Goal: Task Accomplishment & Management: Manage account settings

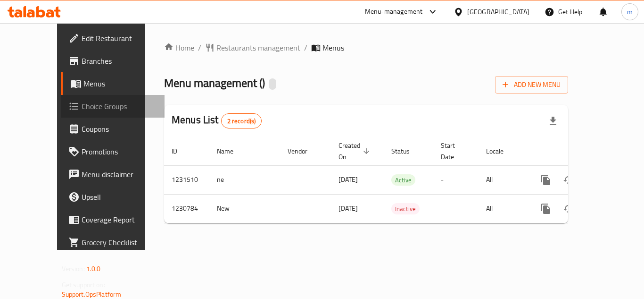
click at [82, 104] on span "Choice Groups" at bounding box center [119, 105] width 75 height 11
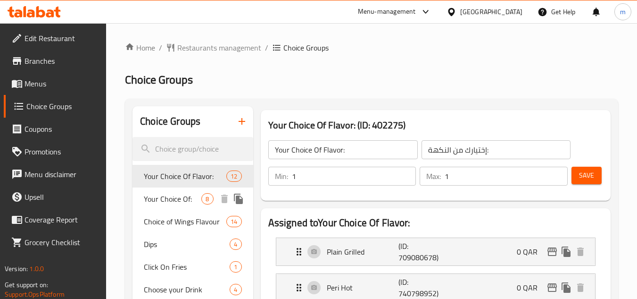
click at [173, 204] on span "Your Choice Of:" at bounding box center [173, 198] width 58 height 11
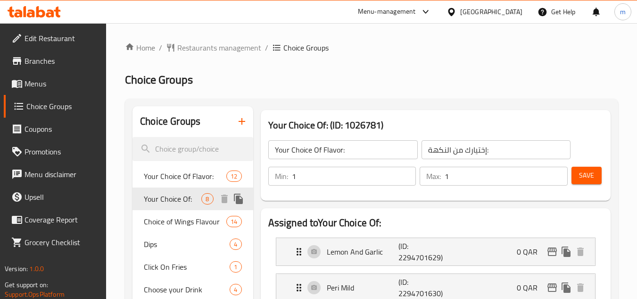
type input "Your Choice Of:"
type input "إختيارك من:"
click at [54, 61] on span "Branches" at bounding box center [62, 60] width 75 height 11
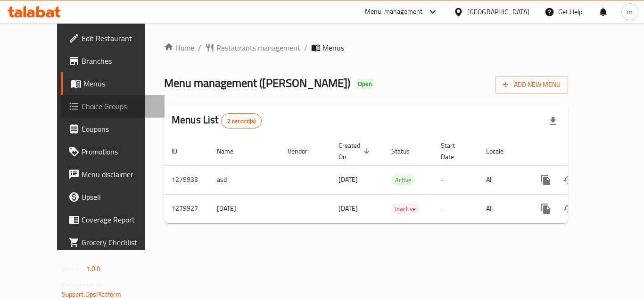
click at [82, 104] on span "Choice Groups" at bounding box center [119, 105] width 75 height 11
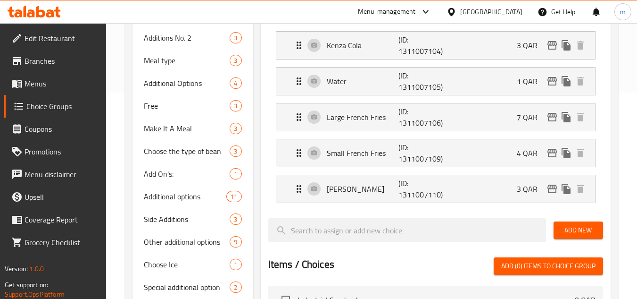
scroll to position [236, 0]
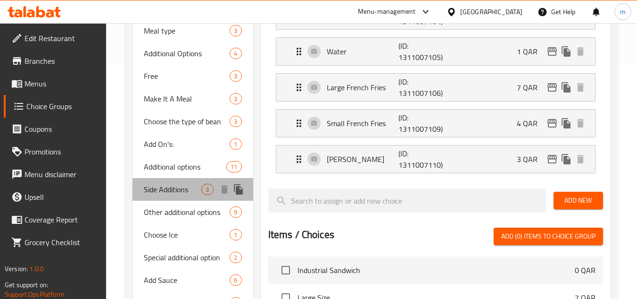
click at [172, 189] on span "Side Additions" at bounding box center [173, 188] width 58 height 11
type input "Side Additions"
type input "إضافات جانبية"
type input "3"
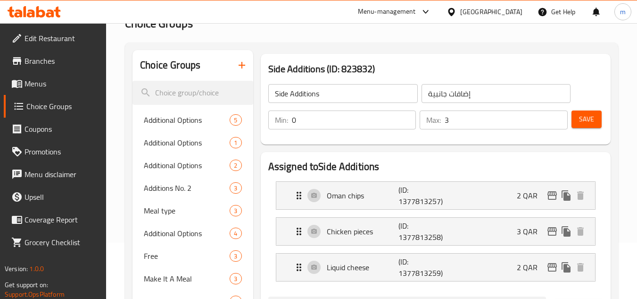
scroll to position [79, 0]
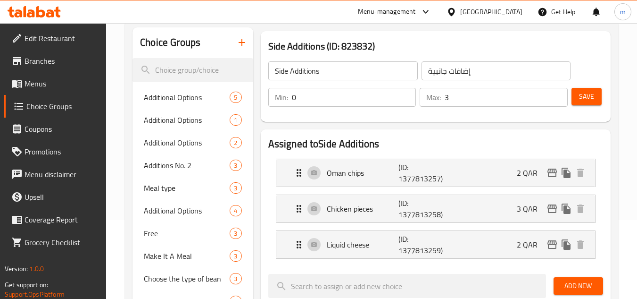
click at [509, 13] on div "[GEOGRAPHIC_DATA]" at bounding box center [491, 12] width 62 height 10
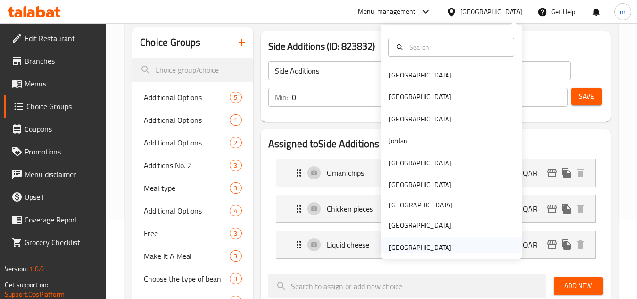
click at [419, 249] on div "[GEOGRAPHIC_DATA]" at bounding box center [420, 247] width 62 height 10
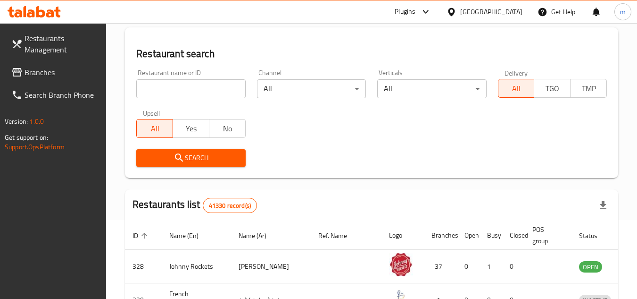
click at [51, 64] on link "Branches" at bounding box center [55, 72] width 103 height 23
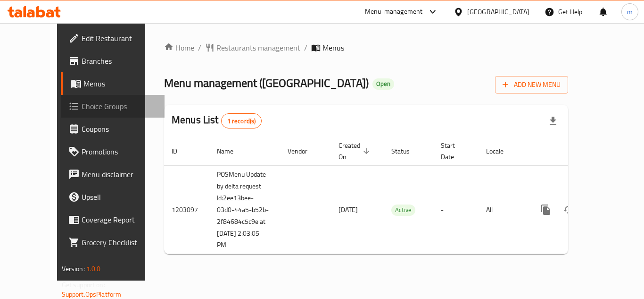
click at [82, 102] on span "Choice Groups" at bounding box center [119, 105] width 75 height 11
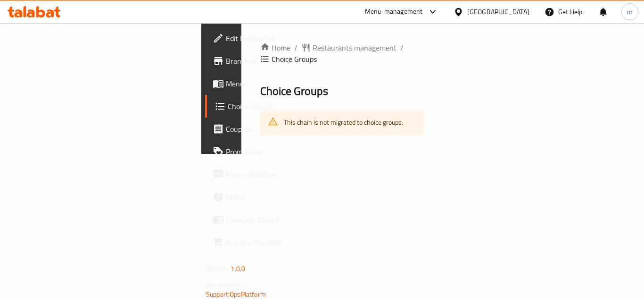
click at [215, 102] on span at bounding box center [221, 105] width 13 height 11
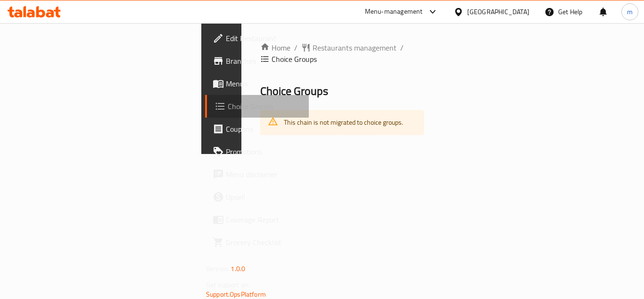
click at [228, 102] on span "Choice Groups" at bounding box center [265, 105] width 74 height 11
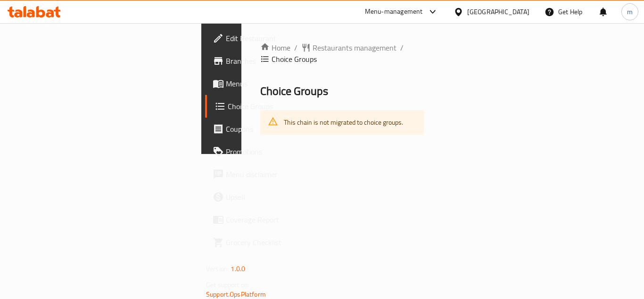
click at [228, 102] on span "Choice Groups" at bounding box center [265, 105] width 74 height 11
click at [226, 84] on span "Menus" at bounding box center [263, 83] width 75 height 11
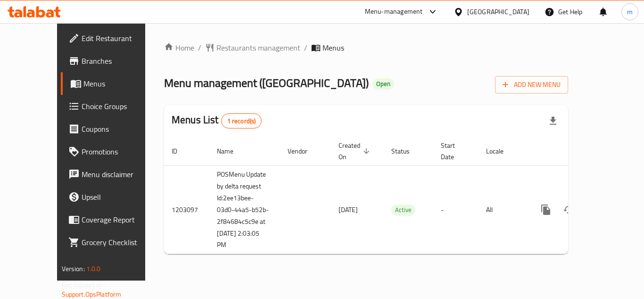
click at [82, 103] on span "Choice Groups" at bounding box center [119, 105] width 75 height 11
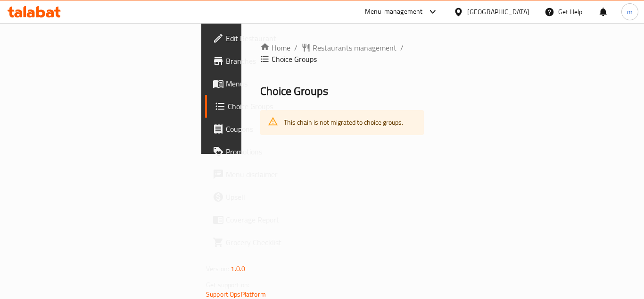
click at [228, 103] on span "Choice Groups" at bounding box center [265, 105] width 74 height 11
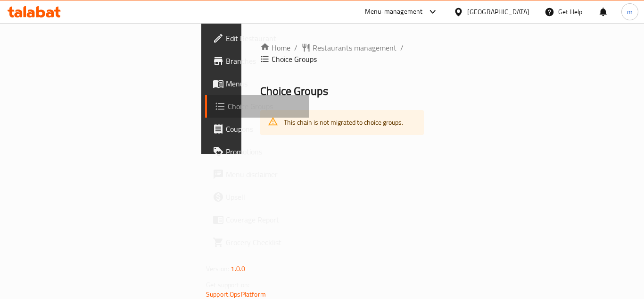
click at [228, 103] on span "Choice Groups" at bounding box center [265, 105] width 74 height 11
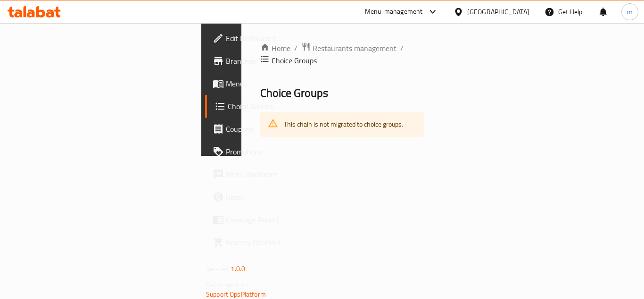
click at [462, 8] on icon at bounding box center [458, 12] width 7 height 8
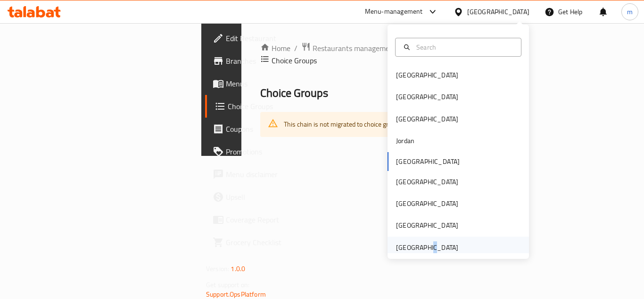
click at [422, 246] on div "[GEOGRAPHIC_DATA]" at bounding box center [427, 247] width 62 height 10
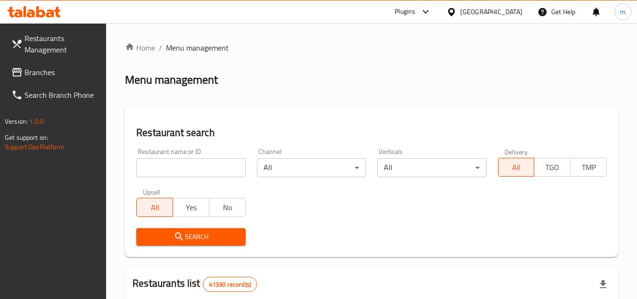
click at [31, 68] on span "Branches" at bounding box center [62, 71] width 75 height 11
